Goal: Find specific page/section: Find specific page/section

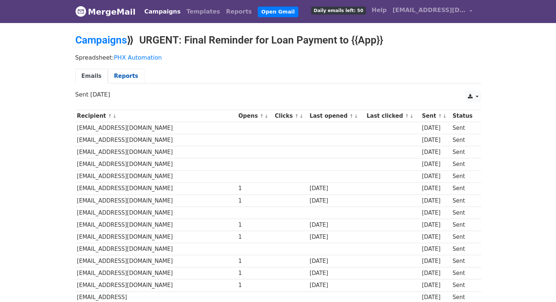
click at [125, 79] on link "Reports" at bounding box center [126, 76] width 37 height 15
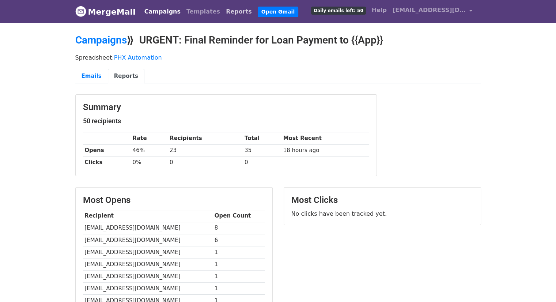
click at [223, 12] on link "Reports" at bounding box center [239, 11] width 32 height 15
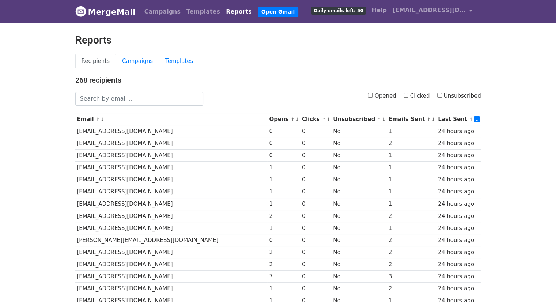
scroll to position [171, 0]
